Goal: Task Accomplishment & Management: Complete application form

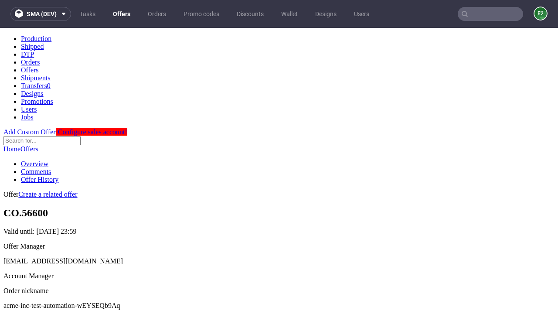
scroll to position [86, 0]
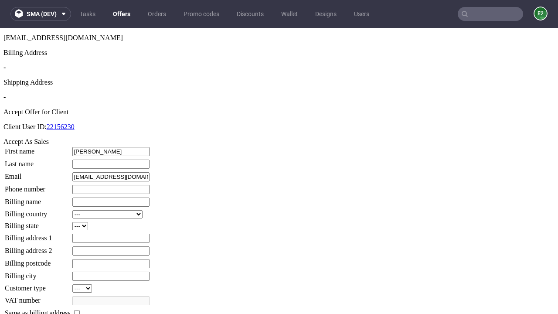
type input "Lucie"
type input "Donnelly-Ernser"
type input "1509813888"
type input "Edmond.Jenkins"
select select "13"
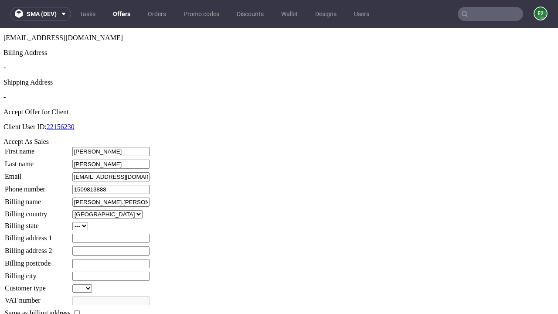
type input "Edmond.Jenkins"
type input "45 Terrell Fields"
select select "132"
type input "45 Terrell Fields"
type input "TI05 0ZZ"
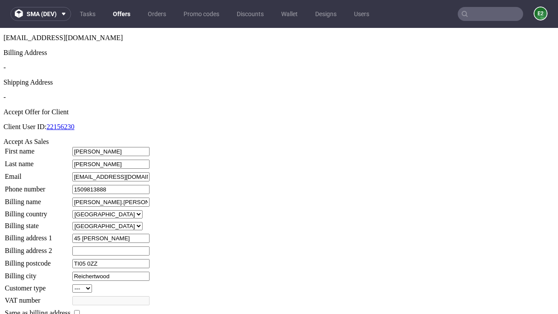
type input "Reichertwood"
click at [80, 310] on input "checkbox" at bounding box center [77, 313] width 6 height 6
checkbox input "true"
type input "Edmond.Jenkins"
select select "13"
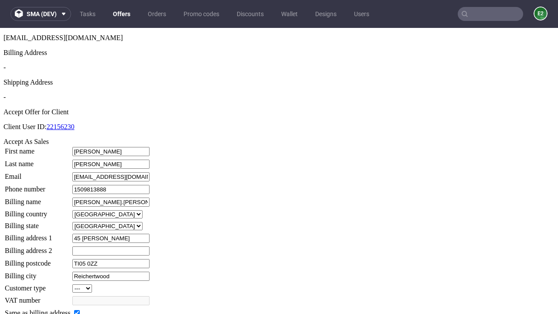
type input "45 Terrell Fields"
type input "TI05 0ZZ"
type input "Reichertwood"
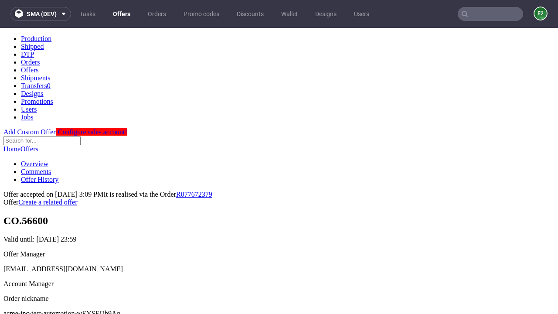
scroll to position [0, 0]
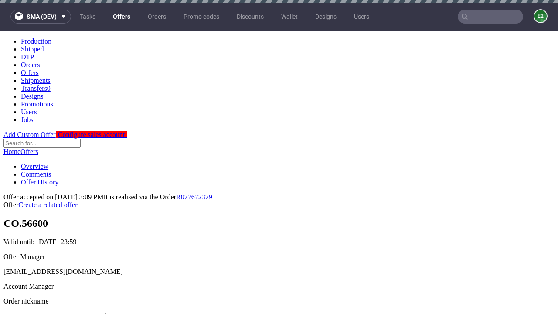
type input "[DATE]"
select select "12214305"
type input "In progress..."
